Goal: Navigation & Orientation: Go to known website

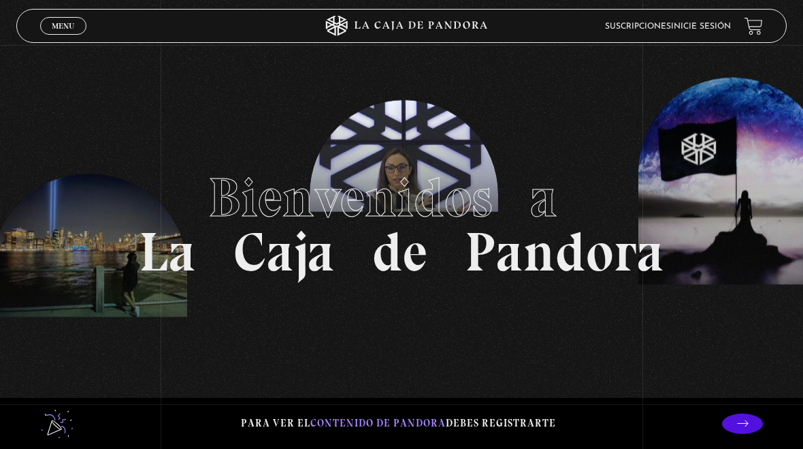
click at [703, 29] on link "Inicie sesión" at bounding box center [701, 26] width 60 height 8
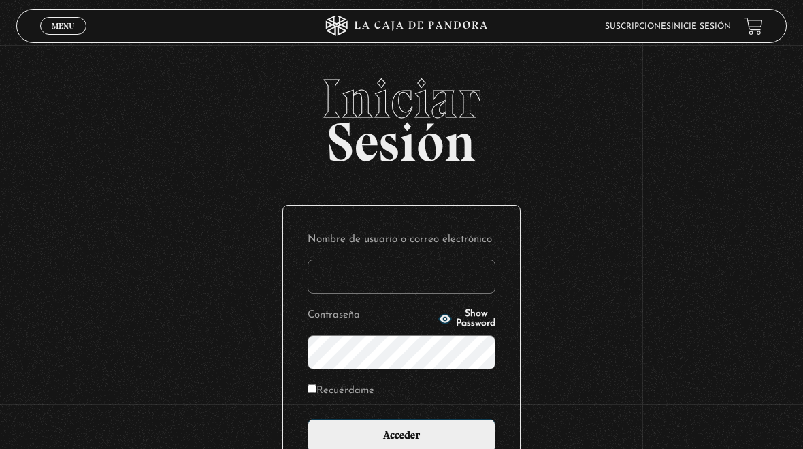
type input "ale_arce7@hotmail.com"
click at [389, 438] on input "Acceder" at bounding box center [402, 436] width 188 height 34
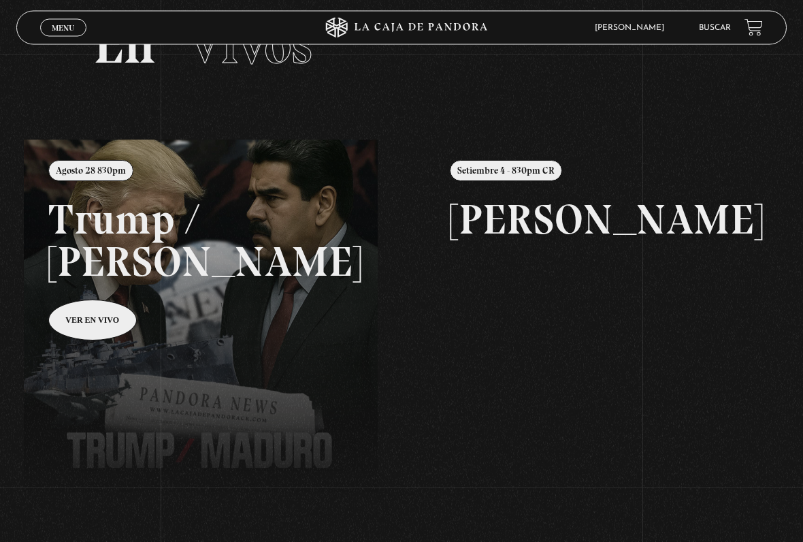
scroll to position [75, 0]
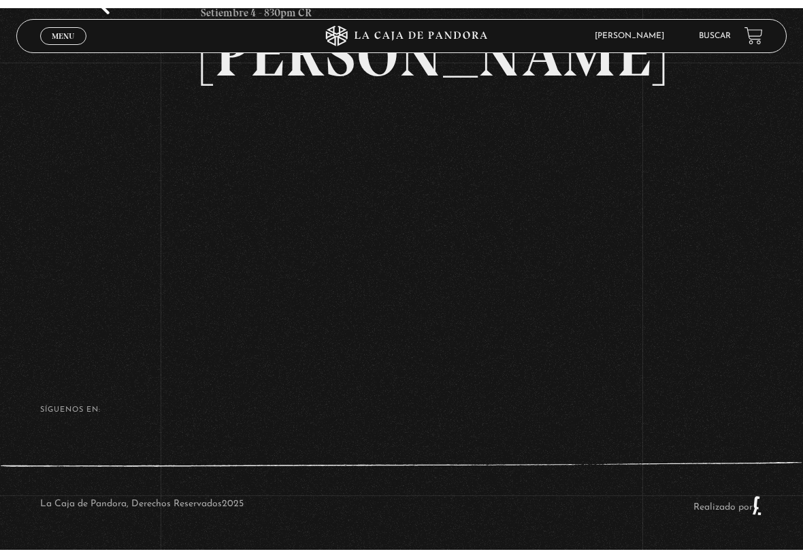
scroll to position [158, 0]
